Goal: Find specific page/section: Find specific page/section

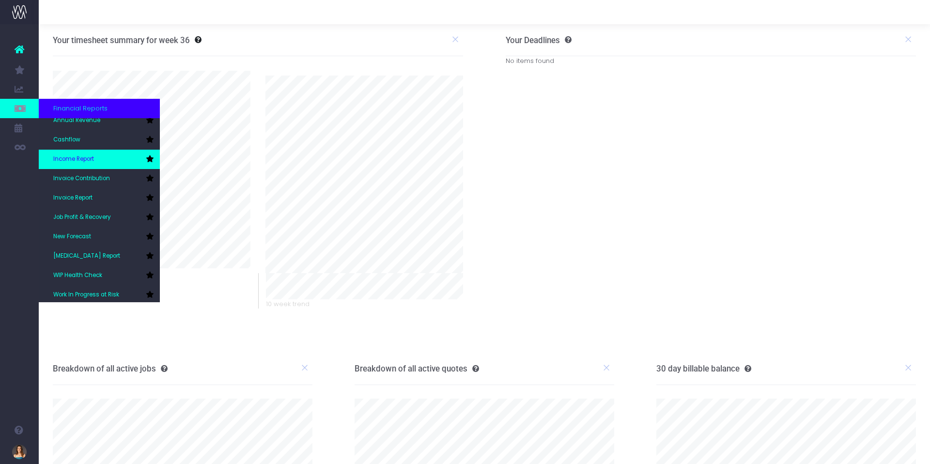
scroll to position [29, 0]
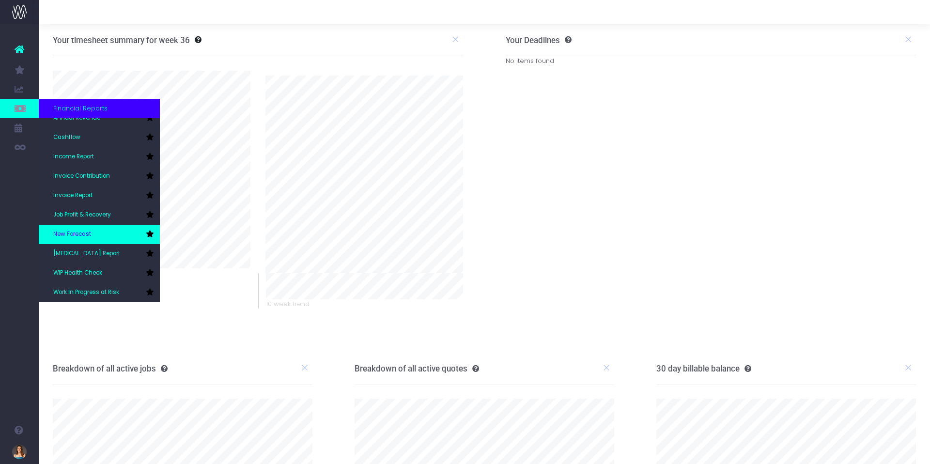
click at [110, 232] on link "New Forecast" at bounding box center [99, 234] width 121 height 19
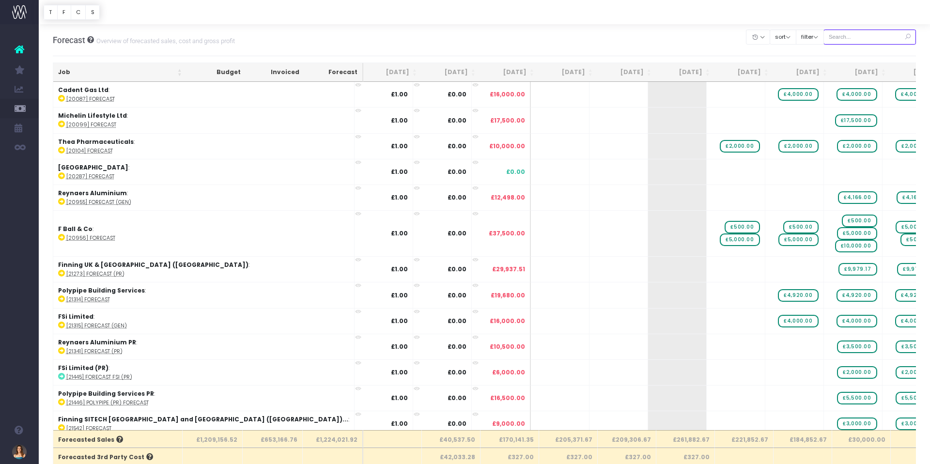
click at [861, 37] on input "text" at bounding box center [869, 37] width 93 height 15
type input "c"
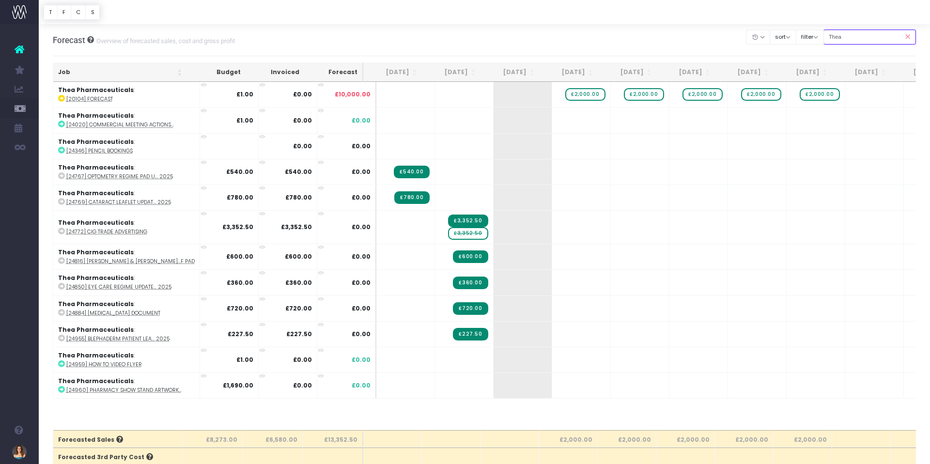
type input "Thea"
click at [910, 34] on icon at bounding box center [907, 37] width 17 height 20
click at [908, 36] on icon at bounding box center [907, 37] width 17 height 20
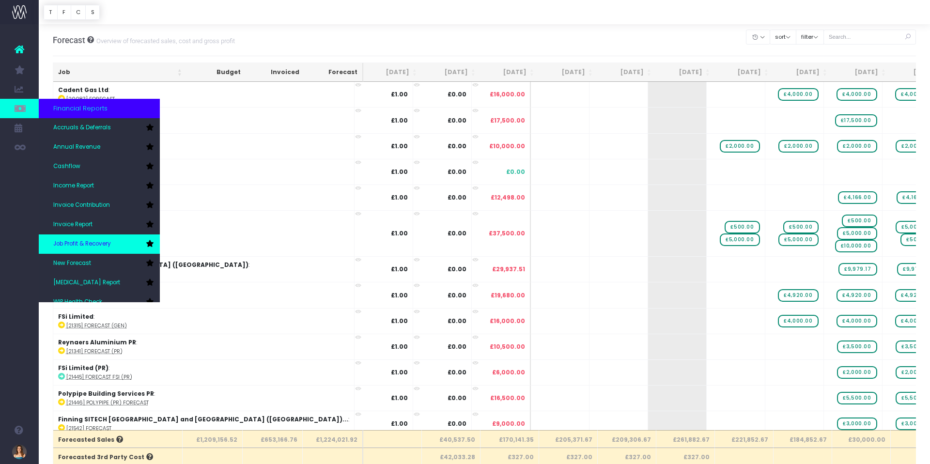
click at [102, 242] on span "Job Profit & Recovery" at bounding box center [82, 244] width 58 height 9
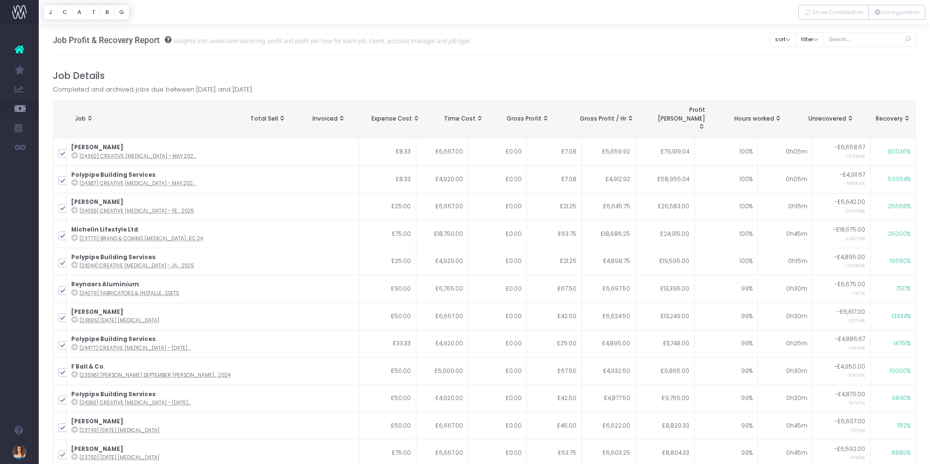
click at [214, 87] on span "Completed and archived jobs due between [DATE] and [DATE]" at bounding box center [153, 90] width 200 height 10
click at [286, 70] on h4 "Job Details" at bounding box center [484, 75] width 863 height 11
click at [64, 11] on button "C" at bounding box center [64, 12] width 15 height 15
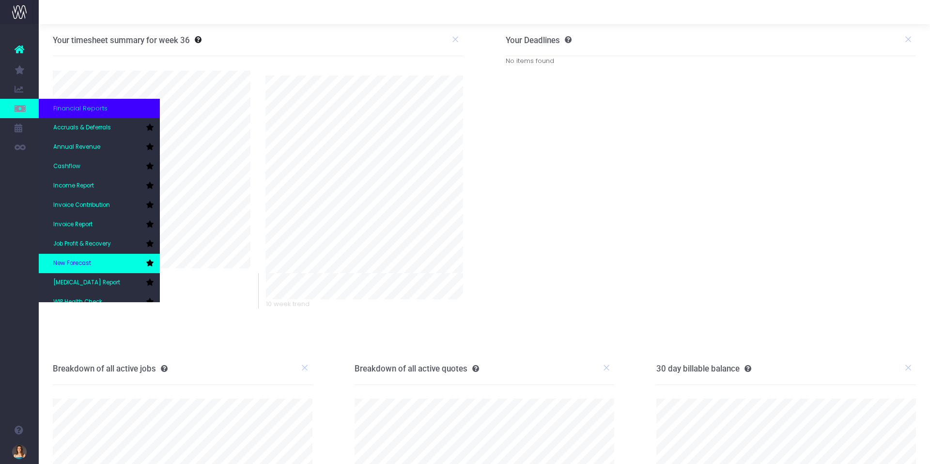
click at [104, 261] on link "New Forecast" at bounding box center [99, 263] width 121 height 19
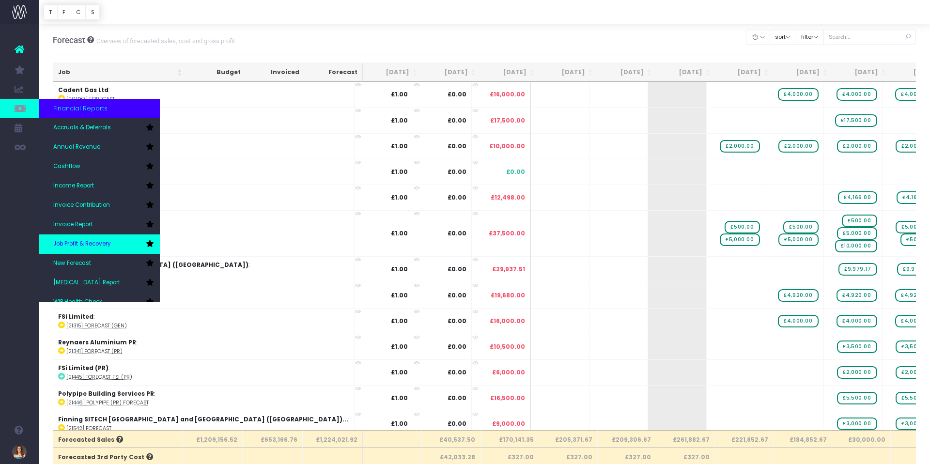
click at [89, 240] on span "Job Profit & Recovery" at bounding box center [82, 244] width 58 height 9
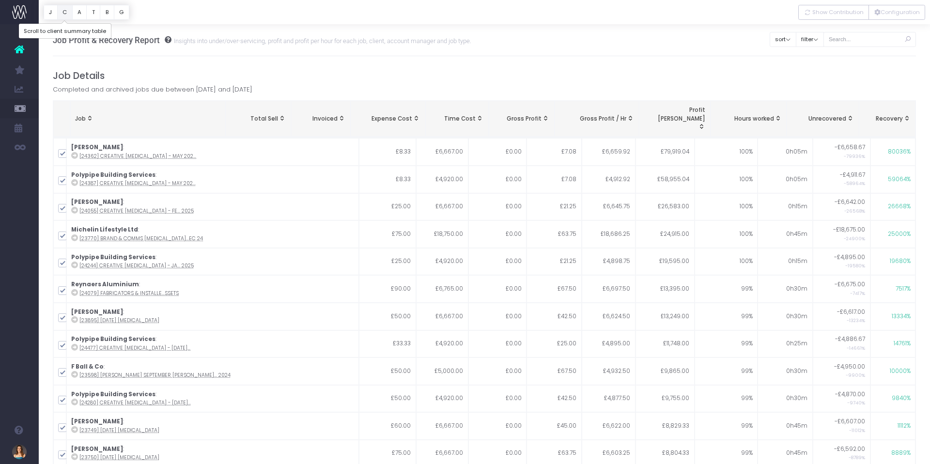
click at [63, 13] on button "C" at bounding box center [64, 12] width 15 height 15
